Goal: Task Accomplishment & Management: Use online tool/utility

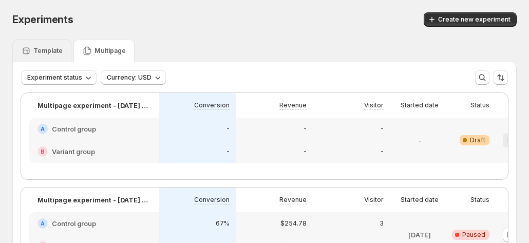
click at [55, 57] on div "Template" at bounding box center [41, 50] width 59 height 23
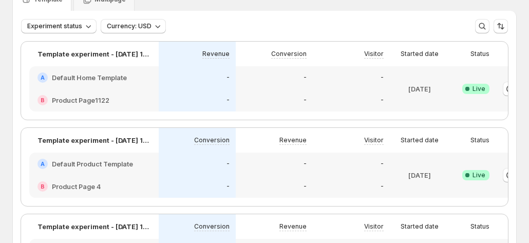
scroll to position [0, 57]
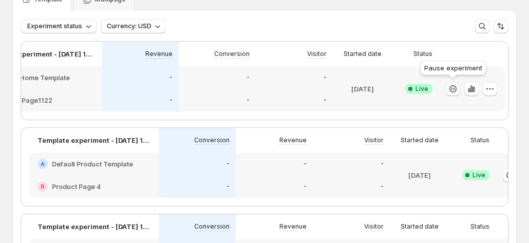
click at [447, 89] on icon "button" at bounding box center [452, 89] width 10 height 10
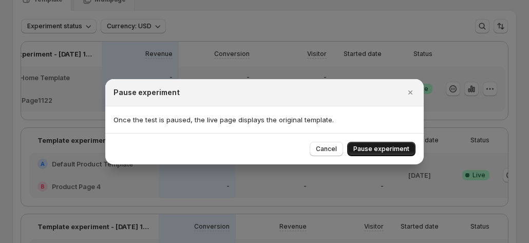
click at [387, 152] on span "Pause experiment" at bounding box center [381, 149] width 56 height 8
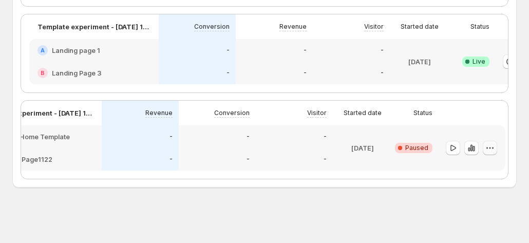
click at [495, 141] on button "button" at bounding box center [489, 148] width 14 height 14
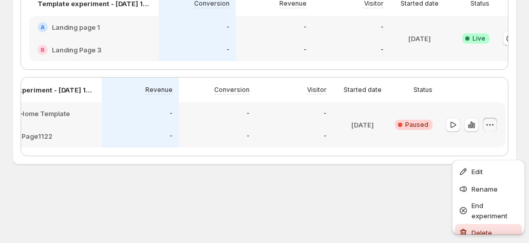
click at [470, 224] on button "Delete" at bounding box center [488, 232] width 67 height 16
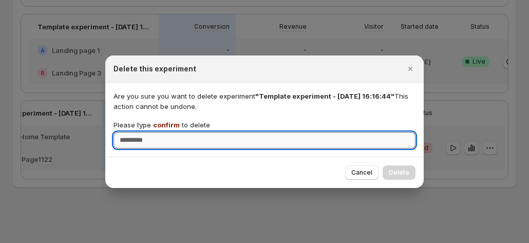
click at [312, 140] on input "Please type confirm to delete" at bounding box center [264, 140] width 302 height 16
type input "*******"
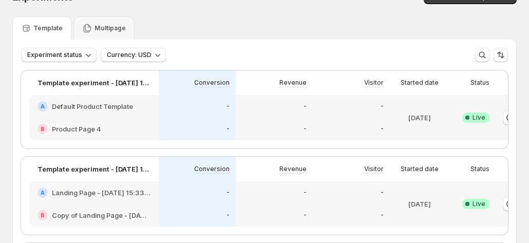
scroll to position [0, 0]
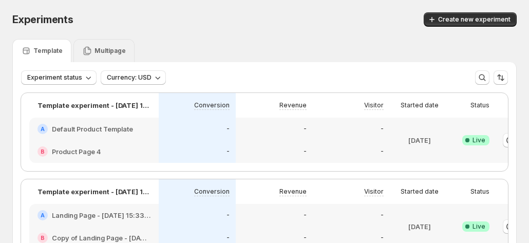
click at [116, 55] on div "Multipage" at bounding box center [104, 51] width 44 height 10
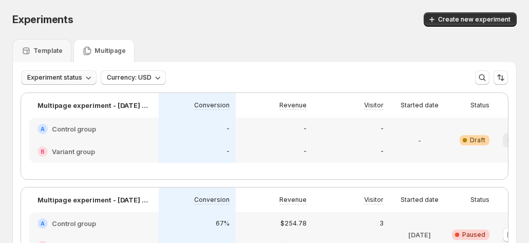
click at [73, 80] on span "Experiment status" at bounding box center [54, 77] width 55 height 8
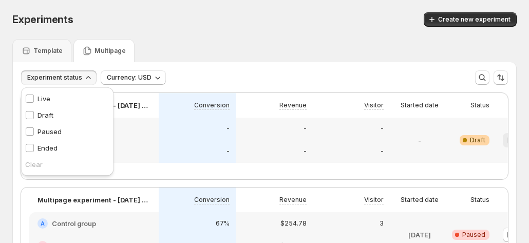
click at [47, 98] on p "Live" at bounding box center [43, 98] width 13 height 10
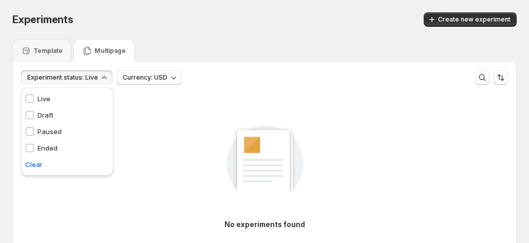
click at [35, 111] on div "Draft Draft" at bounding box center [39, 115] width 28 height 10
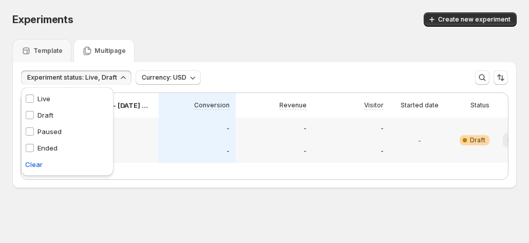
click at [37, 128] on div "Paused Paused" at bounding box center [43, 131] width 36 height 10
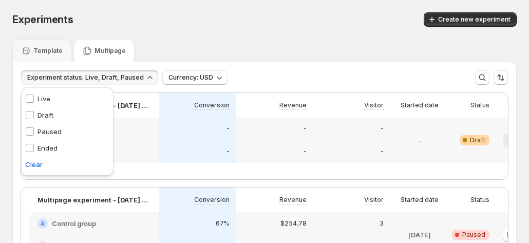
click at [35, 145] on div "Ended Ended" at bounding box center [41, 148] width 32 height 10
click at [40, 102] on p "Live" at bounding box center [43, 98] width 13 height 10
click at [40, 113] on p "Draft" at bounding box center [45, 115] width 16 height 10
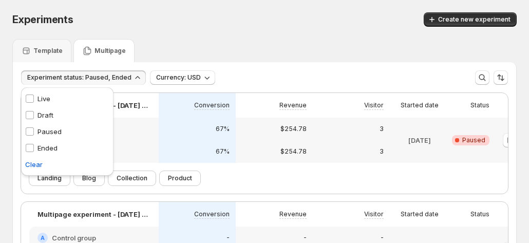
click at [36, 130] on div "Paused Paused" at bounding box center [43, 131] width 36 height 10
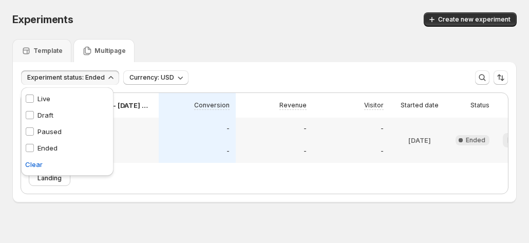
click at [37, 151] on p "Ended" at bounding box center [47, 148] width 20 height 10
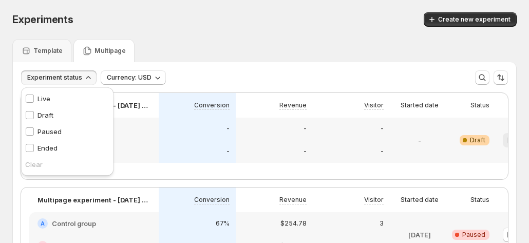
click at [237, 42] on div "Template Multipage" at bounding box center [264, 50] width 504 height 23
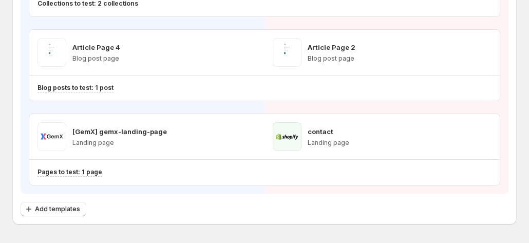
scroll to position [308, 0]
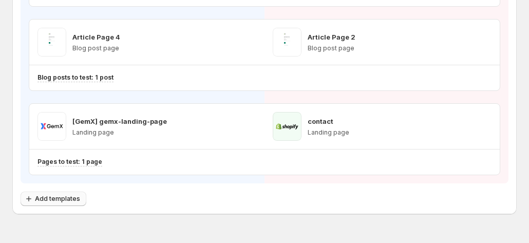
click at [69, 194] on span "Add templates" at bounding box center [57, 198] width 45 height 8
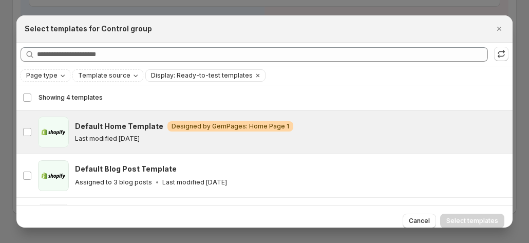
click at [95, 126] on h3 "Default Home Template" at bounding box center [119, 126] width 88 height 10
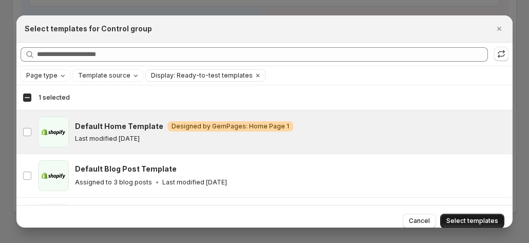
click at [473, 218] on span "Select templates" at bounding box center [472, 221] width 52 height 8
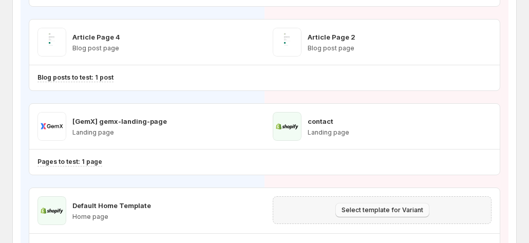
click at [384, 206] on span "Select template for Variant" at bounding box center [382, 210] width 82 height 8
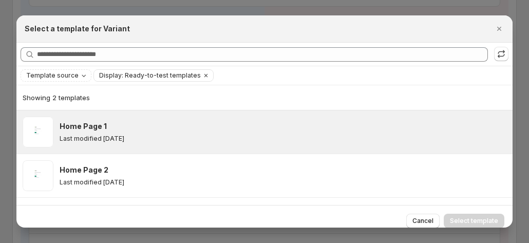
click at [151, 140] on div "Last modified 18 days ago" at bounding box center [281, 138] width 443 height 8
click at [479, 222] on span "Select template" at bounding box center [474, 221] width 48 height 8
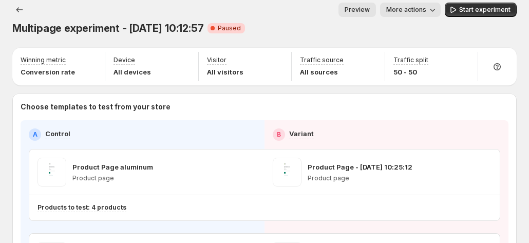
scroll to position [0, 0]
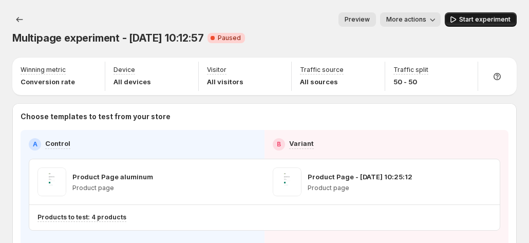
click at [473, 24] on button "Start experiment" at bounding box center [480, 19] width 72 height 14
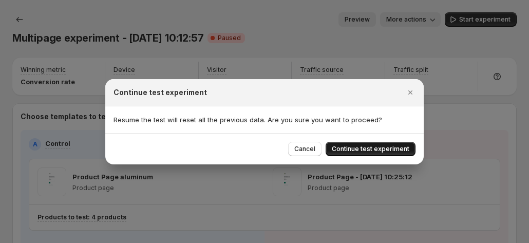
click at [365, 149] on span "Continue test experiment" at bounding box center [370, 149] width 77 height 8
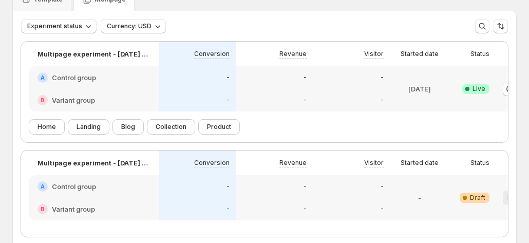
scroll to position [0, 57]
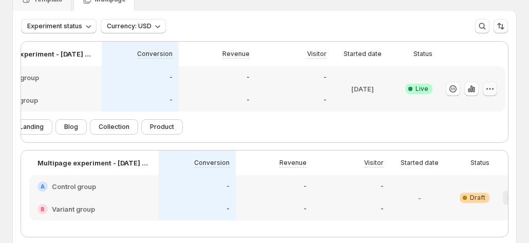
click at [493, 88] on icon "button" at bounding box center [489, 89] width 10 height 10
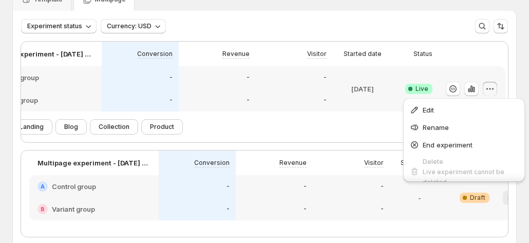
click at [348, 21] on div "Experiment status Currency: USD More views More views Create new view" at bounding box center [264, 26] width 486 height 14
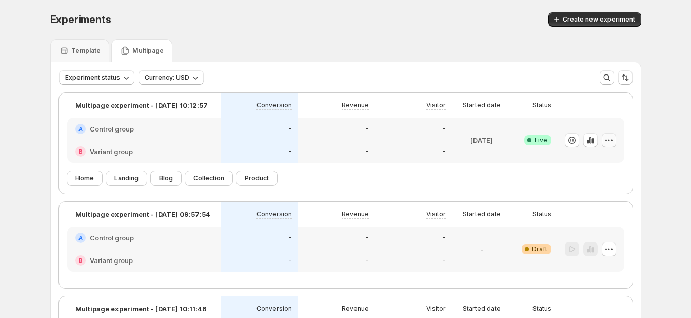
click at [533, 140] on icon "button" at bounding box center [609, 140] width 10 height 10
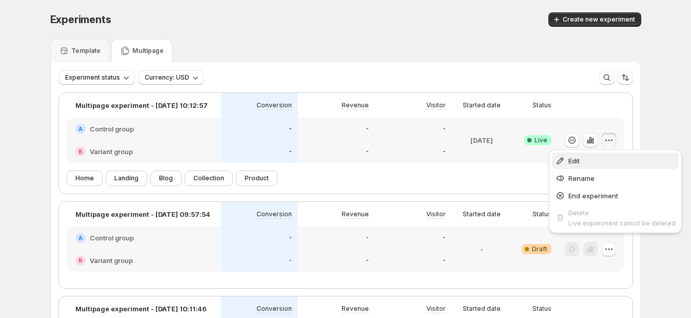
click at [533, 165] on span "Edit" at bounding box center [622, 160] width 107 height 10
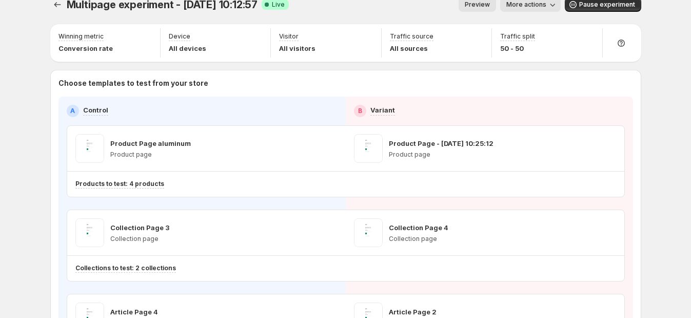
scroll to position [3, 0]
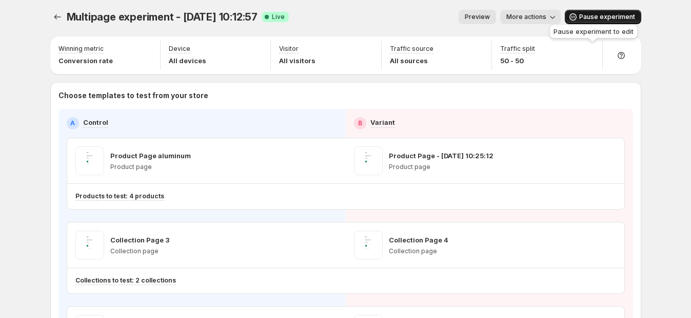
click at [533, 17] on span "Pause experiment" at bounding box center [607, 17] width 56 height 8
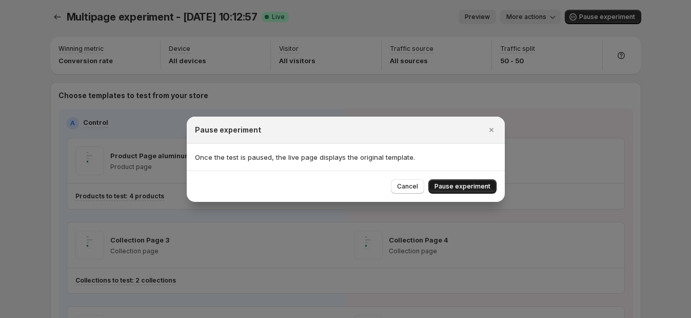
click at [438, 186] on span "Pause experiment" at bounding box center [463, 186] width 56 height 8
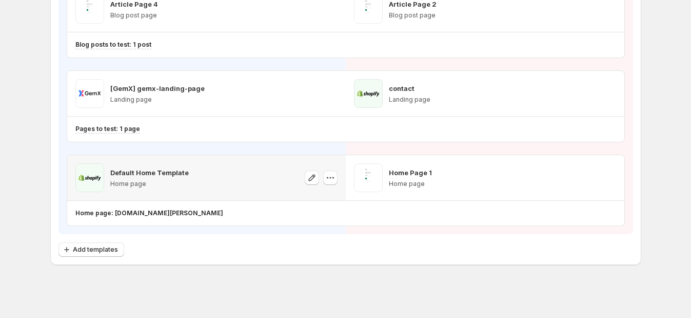
scroll to position [323, 0]
click at [64, 242] on button "Add templates" at bounding box center [92, 249] width 66 height 14
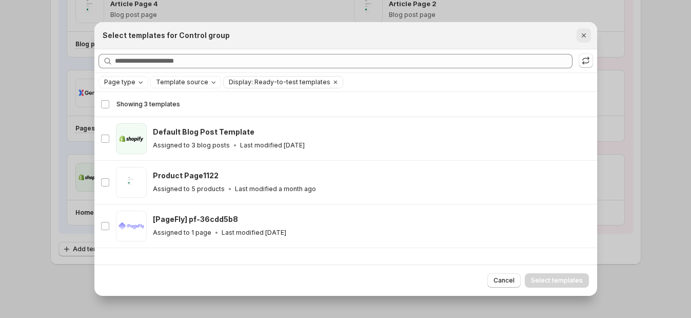
click at [533, 32] on button "Close" at bounding box center [584, 35] width 14 height 14
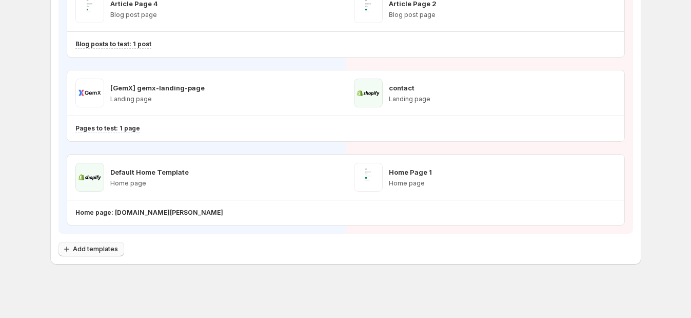
click at [114, 242] on span "Add templates" at bounding box center [95, 249] width 45 height 8
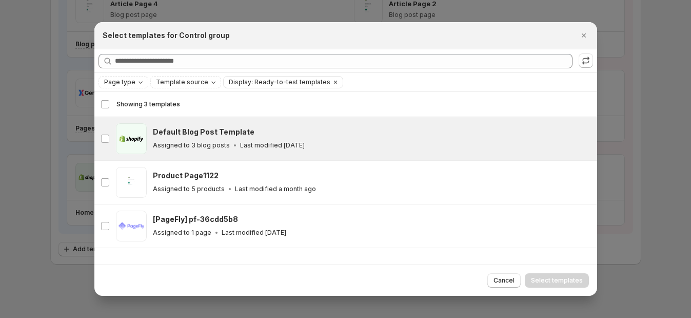
click at [207, 139] on div "Default Blog Post Template Assigned to 3 blog posts Last modified 3 months ago" at bounding box center [370, 139] width 435 height 24
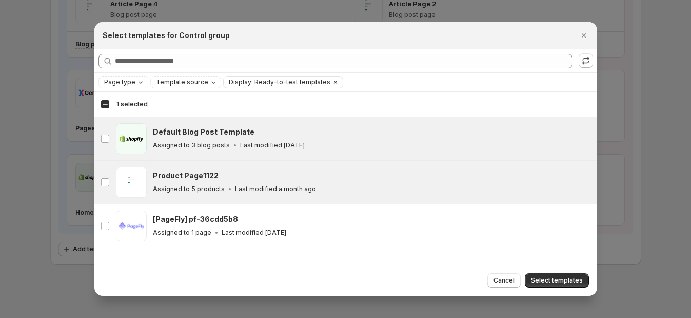
click at [350, 195] on div "Product Page1122 Assigned to 5 products Last modified a month ago" at bounding box center [372, 182] width 438 height 31
click at [533, 242] on span "Select templates" at bounding box center [557, 280] width 52 height 8
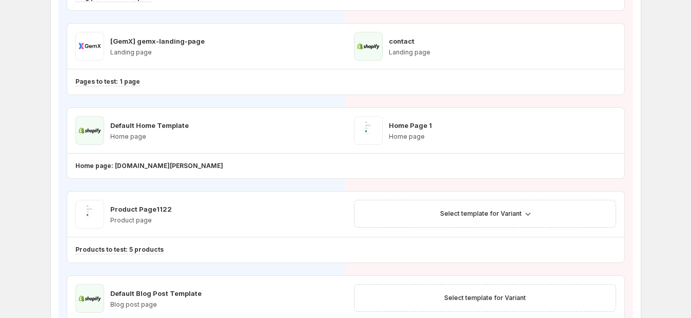
scroll to position [387, 0]
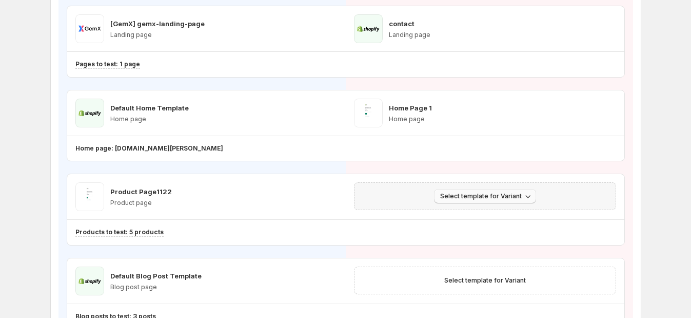
click at [455, 192] on span "Select template for Variant" at bounding box center [481, 196] width 82 height 8
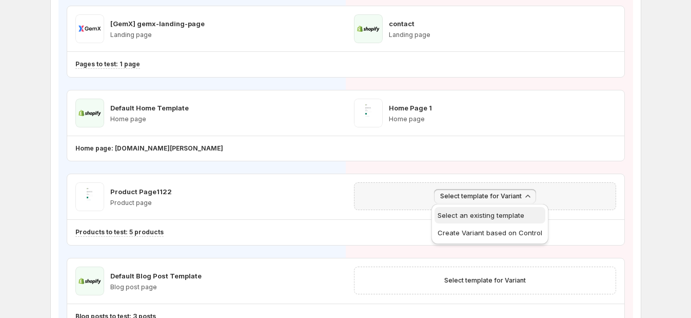
click at [464, 213] on span "Select an existing template" at bounding box center [481, 215] width 87 height 8
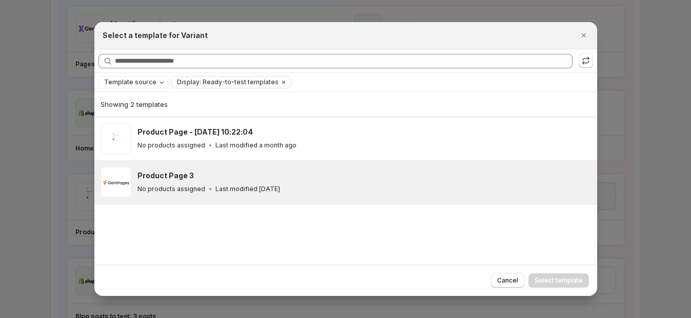
drag, startPoint x: 303, startPoint y: 182, endPoint x: 309, endPoint y: 183, distance: 6.3
click at [303, 181] on div "Product Page 3 No products assigned Last modified 3 months ago" at bounding box center [363, 182] width 451 height 24
click at [533, 242] on span "Select template" at bounding box center [559, 280] width 48 height 8
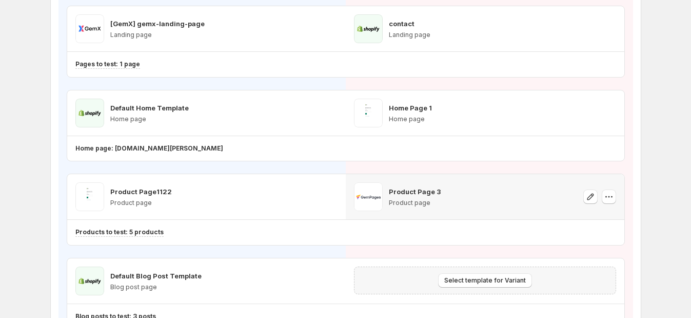
click at [488, 242] on div "Select template for Variant" at bounding box center [485, 280] width 262 height 28
click at [488, 242] on span "Select template for Variant" at bounding box center [485, 280] width 82 height 8
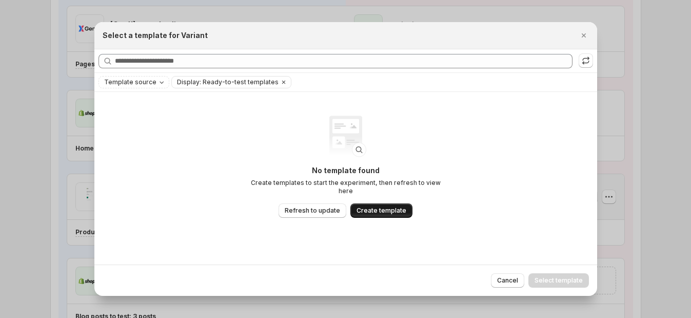
click at [367, 206] on span "Create template" at bounding box center [382, 210] width 50 height 8
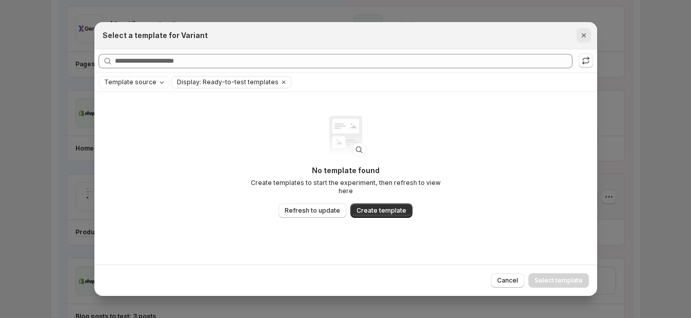
click at [533, 32] on icon "Close" at bounding box center [584, 35] width 10 height 10
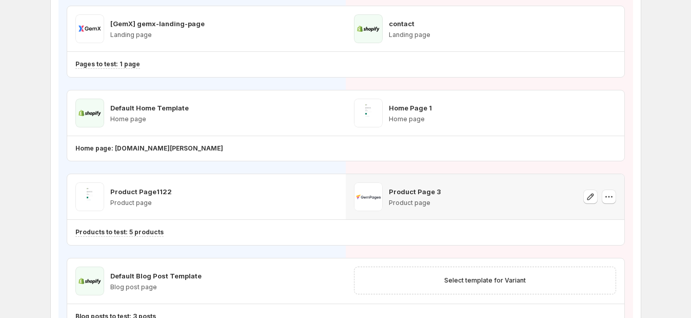
scroll to position [451, 0]
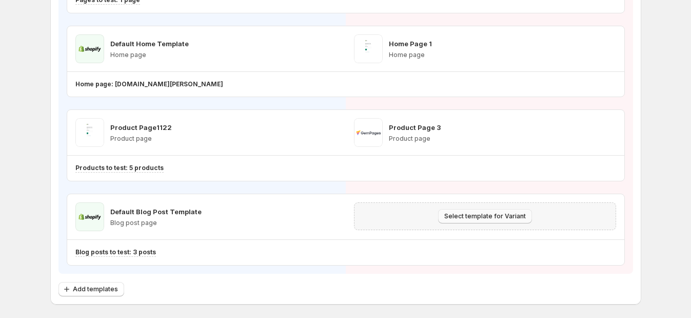
click at [487, 217] on span "Select template for Variant" at bounding box center [485, 216] width 82 height 8
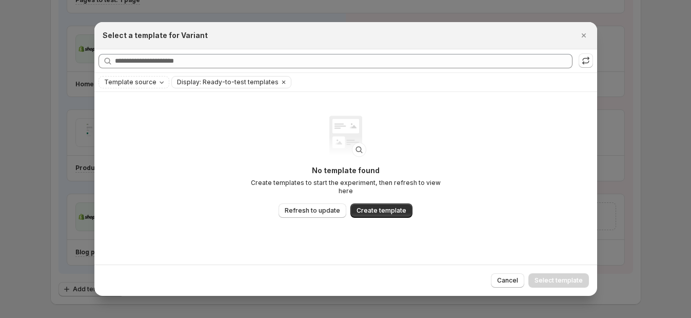
click at [533, 35] on icon "Close" at bounding box center [584, 35] width 10 height 10
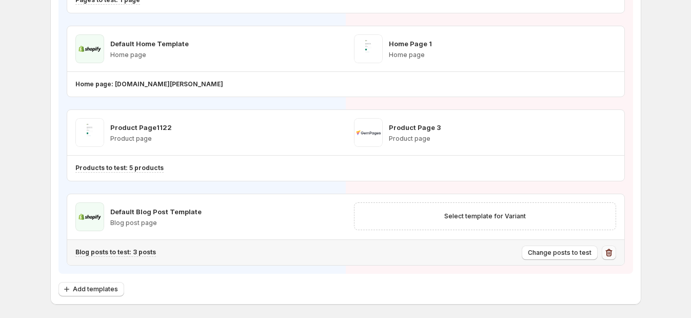
click at [533, 242] on icon "button" at bounding box center [609, 252] width 10 height 10
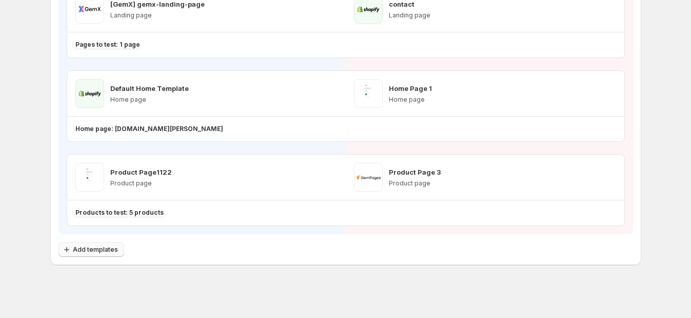
click at [82, 242] on span "Add templates" at bounding box center [95, 249] width 45 height 8
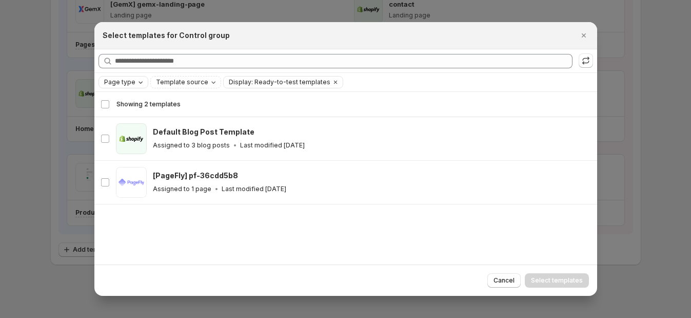
click at [130, 84] on span "Page type" at bounding box center [119, 82] width 31 height 8
click at [125, 151] on span "Blog post" at bounding box center [133, 150] width 30 height 8
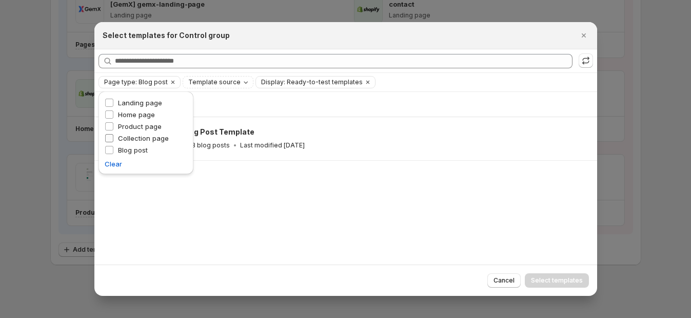
click at [125, 139] on span "Collection page" at bounding box center [143, 138] width 51 height 8
click at [126, 123] on span "Product page" at bounding box center [140, 126] width 44 height 8
click at [129, 110] on span "Home page" at bounding box center [136, 114] width 37 height 8
click at [131, 103] on span "Landing page" at bounding box center [140, 103] width 44 height 8
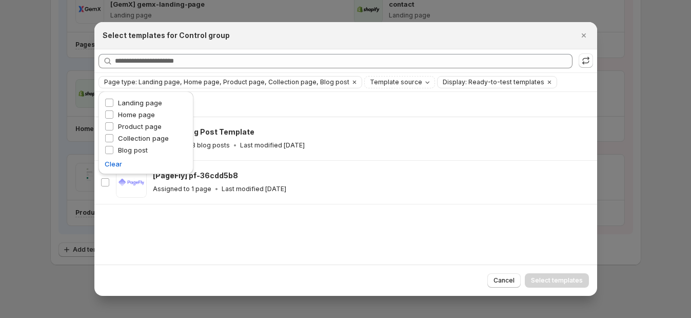
click at [330, 242] on div "Showing 2 templates Select all 2 templates Showing 2 templates Select Select al…" at bounding box center [345, 178] width 503 height 172
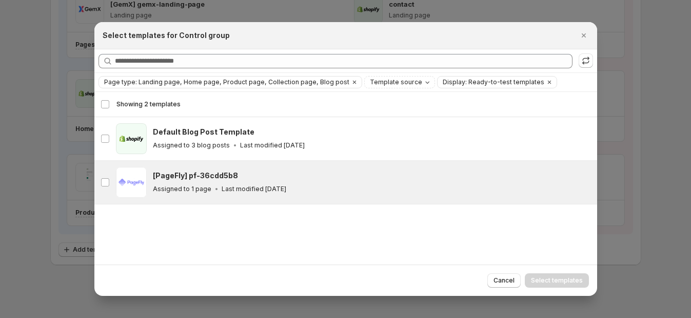
click at [318, 187] on div "Assigned to 1 page Last modified 3 months ago" at bounding box center [370, 189] width 435 height 10
click at [533, 242] on button "Select templates" at bounding box center [557, 280] width 64 height 14
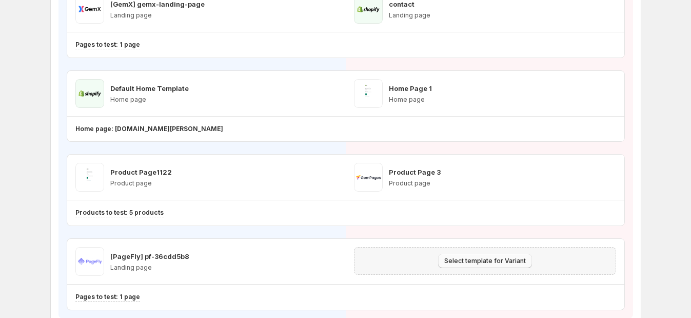
click at [507, 242] on span "Select template for Variant" at bounding box center [485, 261] width 82 height 8
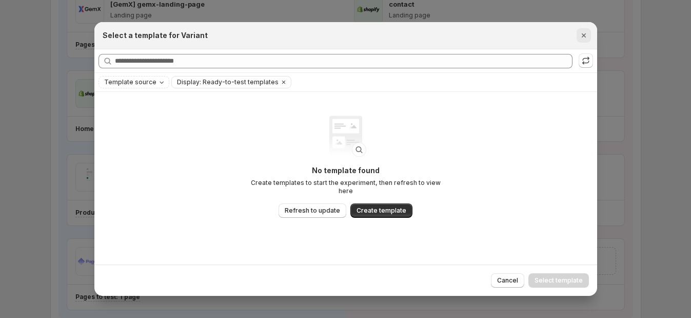
click at [533, 37] on icon "Close" at bounding box center [584, 35] width 10 height 10
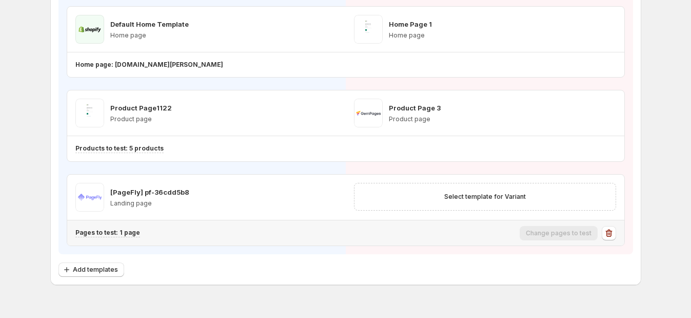
click at [533, 230] on icon "button" at bounding box center [609, 233] width 10 height 10
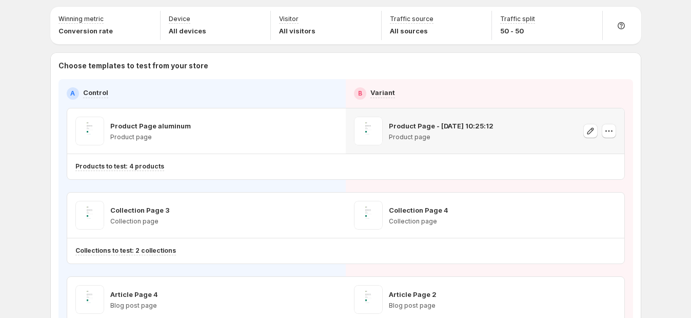
scroll to position [0, 0]
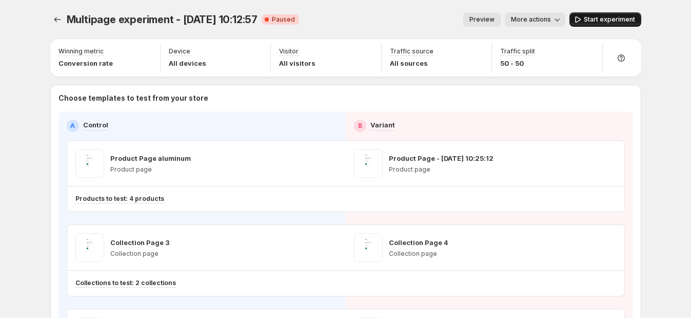
click at [533, 18] on span "Start experiment" at bounding box center [609, 19] width 51 height 8
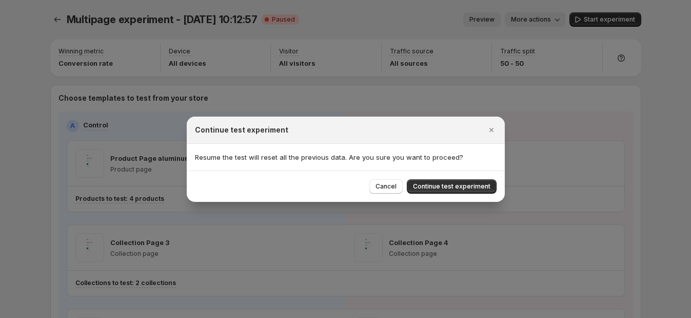
click at [428, 11] on div at bounding box center [345, 159] width 691 height 318
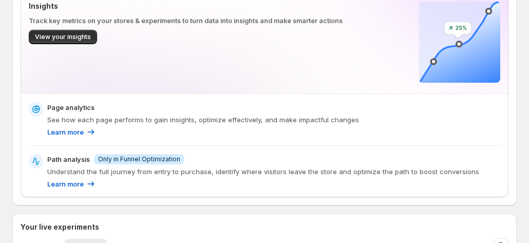
scroll to position [228, 0]
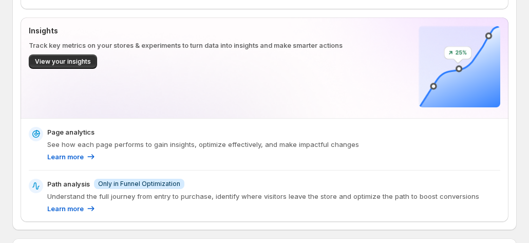
scroll to position [0, 56]
click at [502, 66] on div "Search and filter (F)" at bounding box center [493, 56] width 70 height 33
click at [507, 72] on div "Search and filter (F)" at bounding box center [493, 56] width 70 height 33
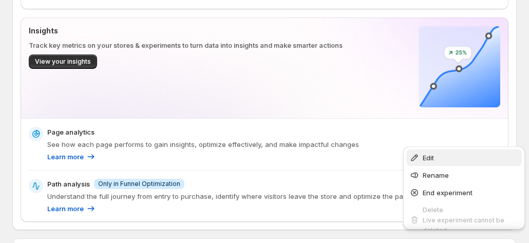
click at [445, 158] on span "Edit" at bounding box center [470, 157] width 96 height 10
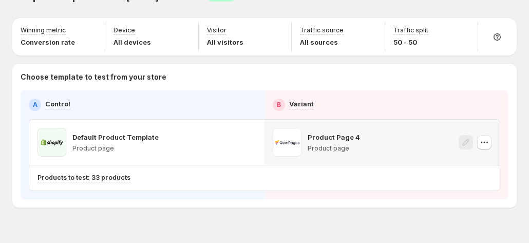
scroll to position [42, 0]
